Goal: Check status: Check status

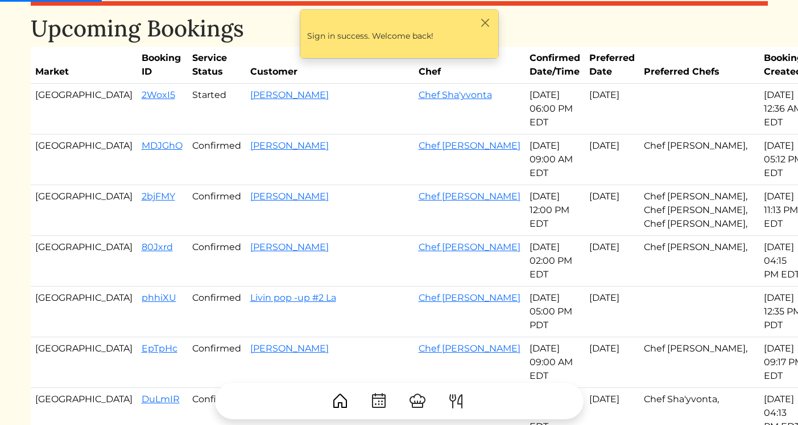
scroll to position [32, 0]
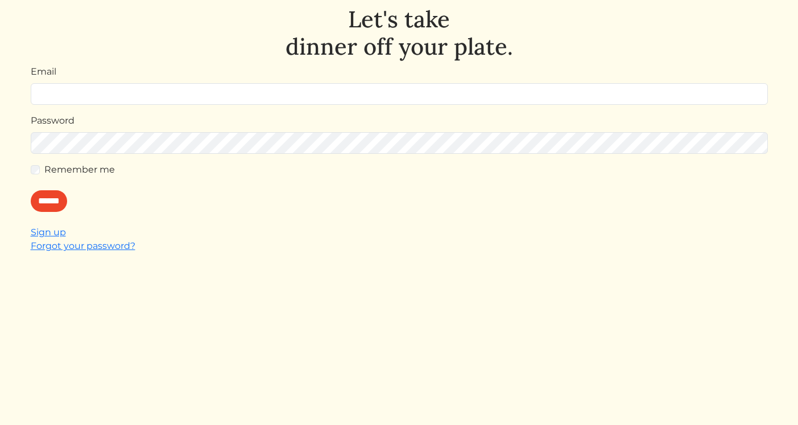
scroll to position [44, 0]
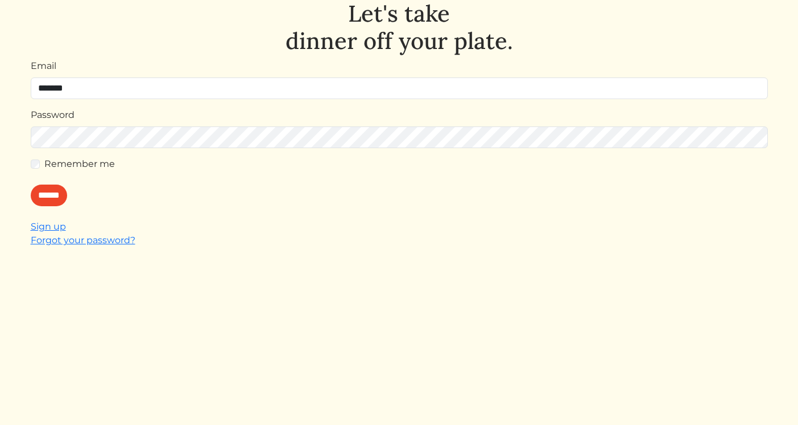
type input "**********"
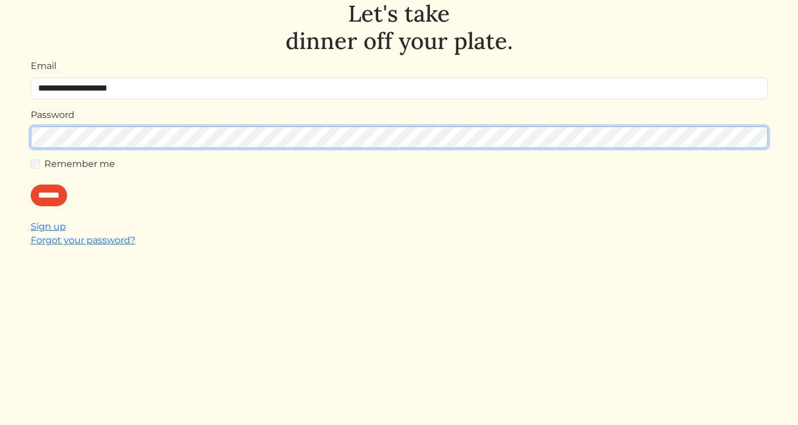
click at [31, 184] on input "******" at bounding box center [49, 195] width 36 height 22
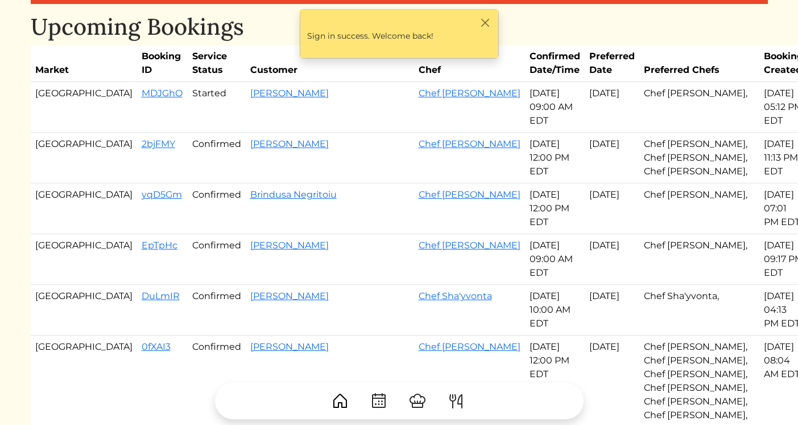
scroll to position [42, 0]
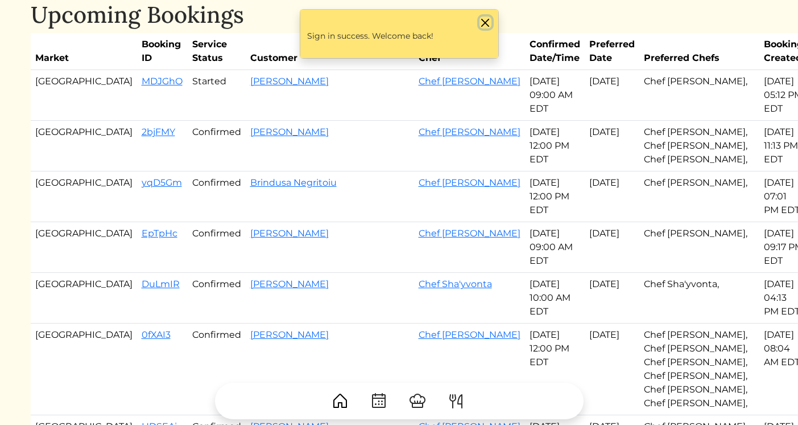
click at [484, 23] on button "Close" at bounding box center [486, 23] width 12 height 12
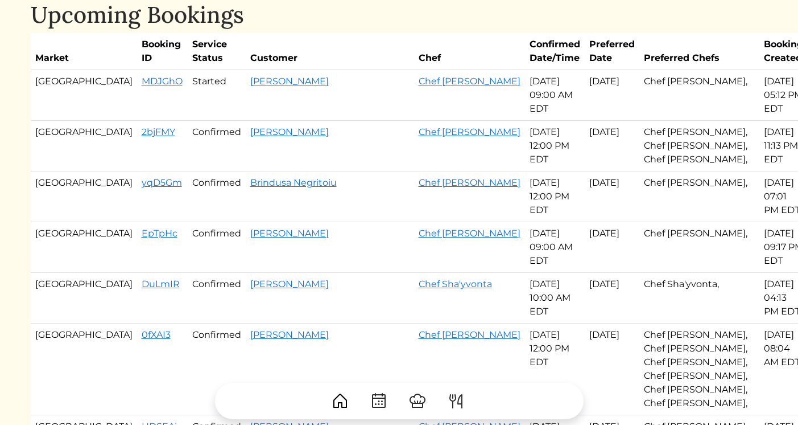
scroll to position [0, 0]
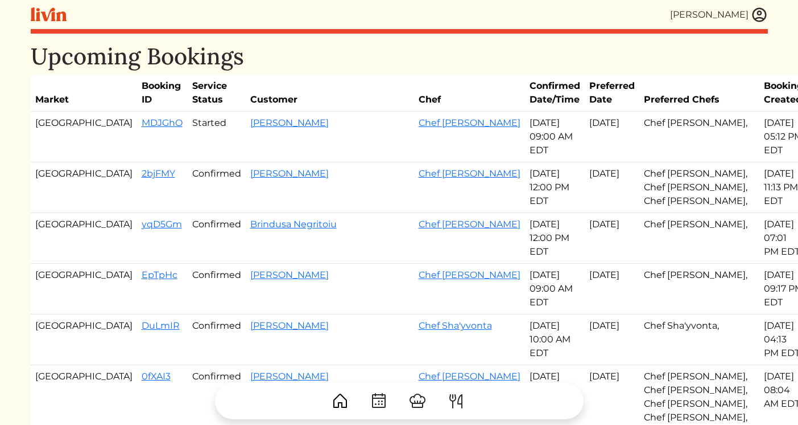
click at [761, 14] on img at bounding box center [759, 14] width 17 height 17
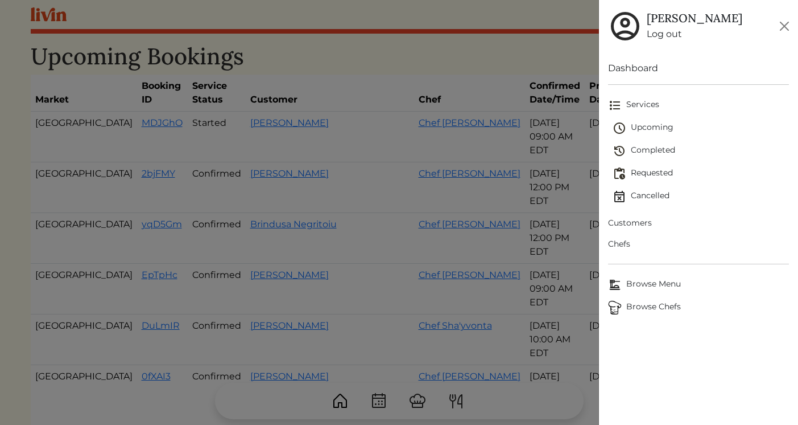
click at [650, 172] on span "Requested" at bounding box center [701, 174] width 176 height 14
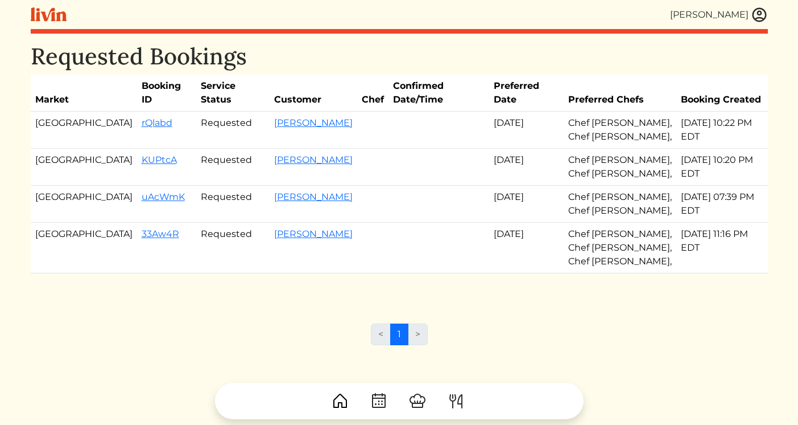
click at [764, 9] on img at bounding box center [759, 14] width 17 height 17
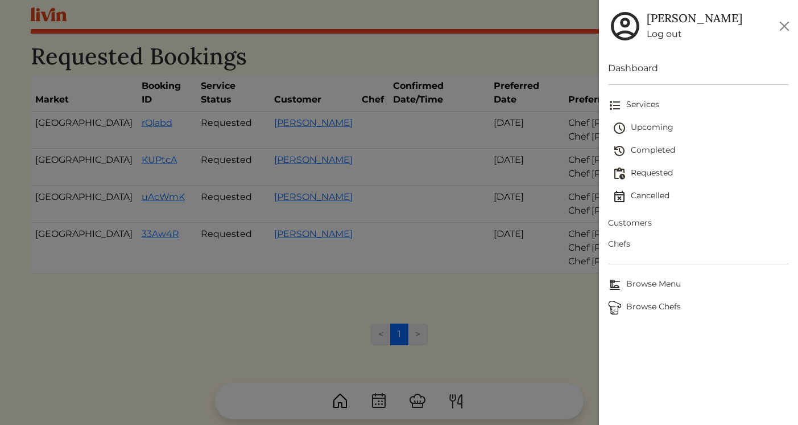
click at [649, 131] on span "Upcoming" at bounding box center [701, 128] width 176 height 14
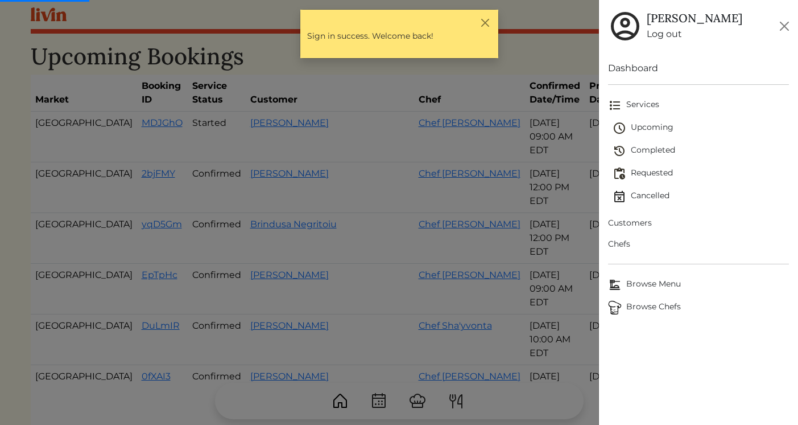
click at [652, 125] on span "Upcoming" at bounding box center [701, 128] width 176 height 14
click at [487, 18] on button "Close" at bounding box center [486, 23] width 12 height 12
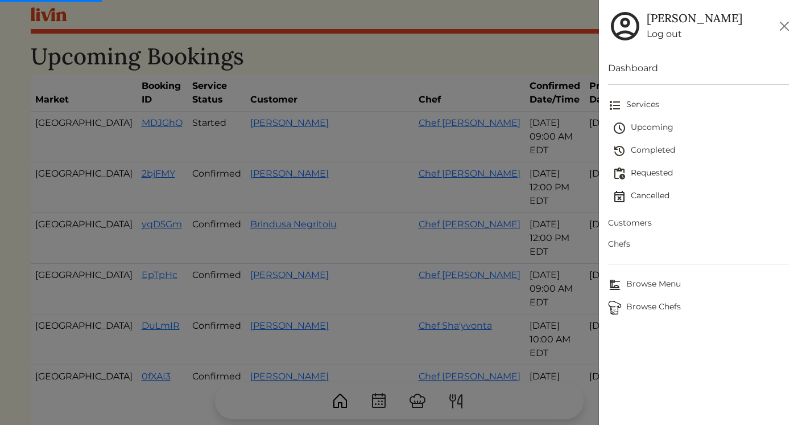
click at [320, 229] on div at bounding box center [399, 212] width 798 height 425
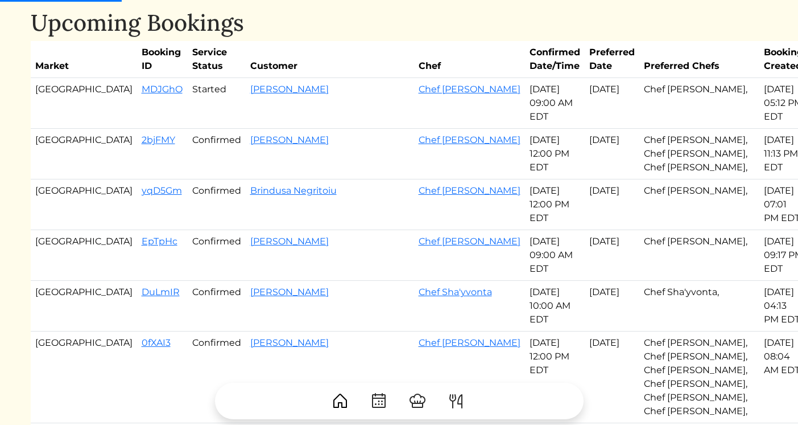
click at [320, 230] on td "[PERSON_NAME]" at bounding box center [330, 255] width 168 height 51
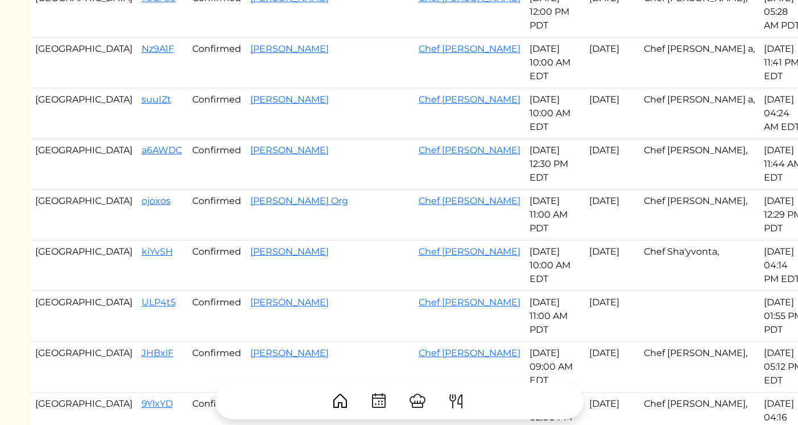
scroll to position [736, 0]
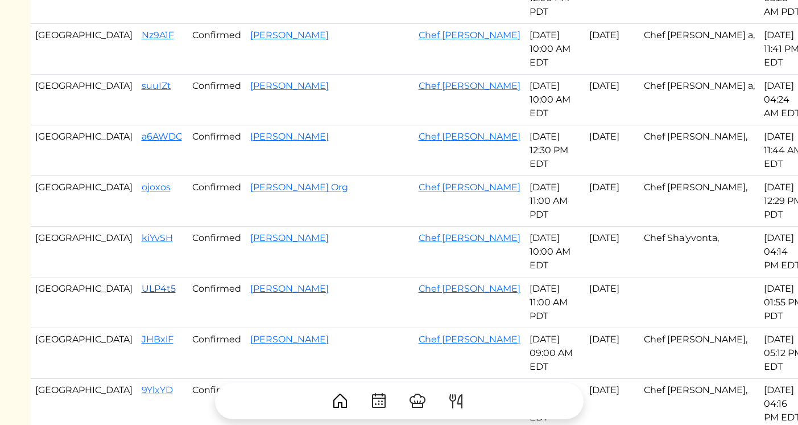
click at [142, 283] on link "ULP4t5" at bounding box center [159, 288] width 34 height 11
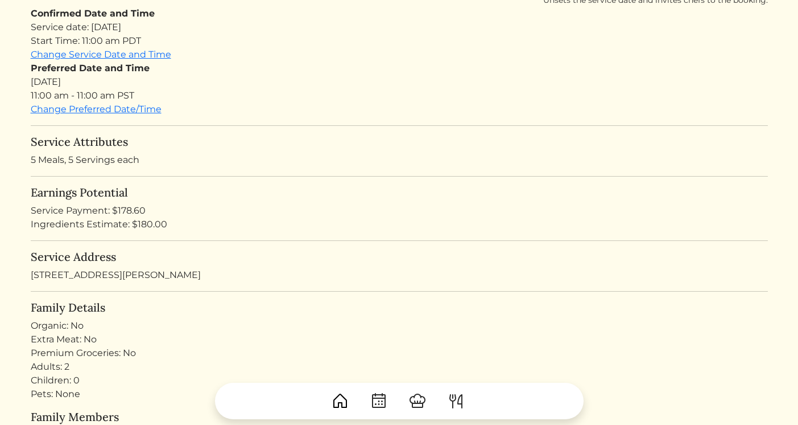
scroll to position [193, 0]
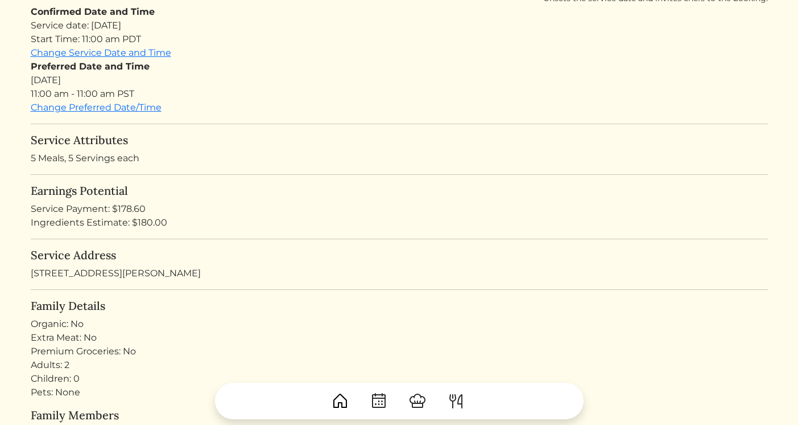
drag, startPoint x: 180, startPoint y: 277, endPoint x: 10, endPoint y: 277, distance: 170.1
click at [10, 231] on html "[PERSON_NAME] [PERSON_NAME] Log out Dashboard Services Upcoming Completed Reque…" at bounding box center [399, 19] width 798 height 425
click at [76, 273] on div "Service Address [STREET_ADDRESS][PERSON_NAME]" at bounding box center [399, 264] width 737 height 32
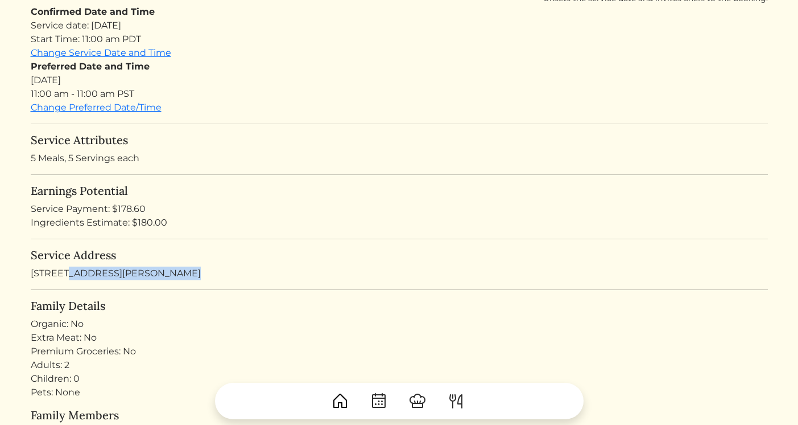
copy div "[STREET_ADDRESS][PERSON_NAME]"
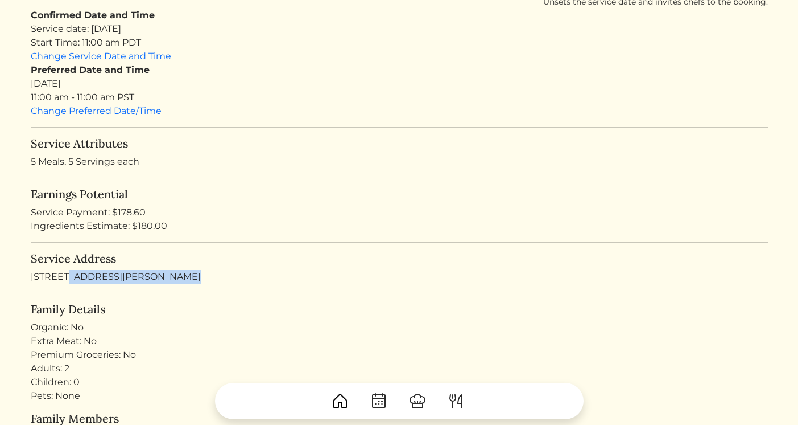
scroll to position [0, 0]
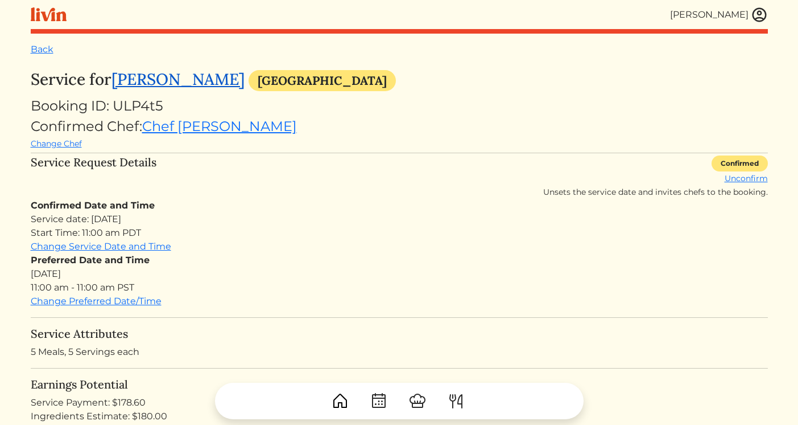
click at [167, 80] on link "[PERSON_NAME]" at bounding box center [178, 79] width 133 height 20
